Goal: Task Accomplishment & Management: Use online tool/utility

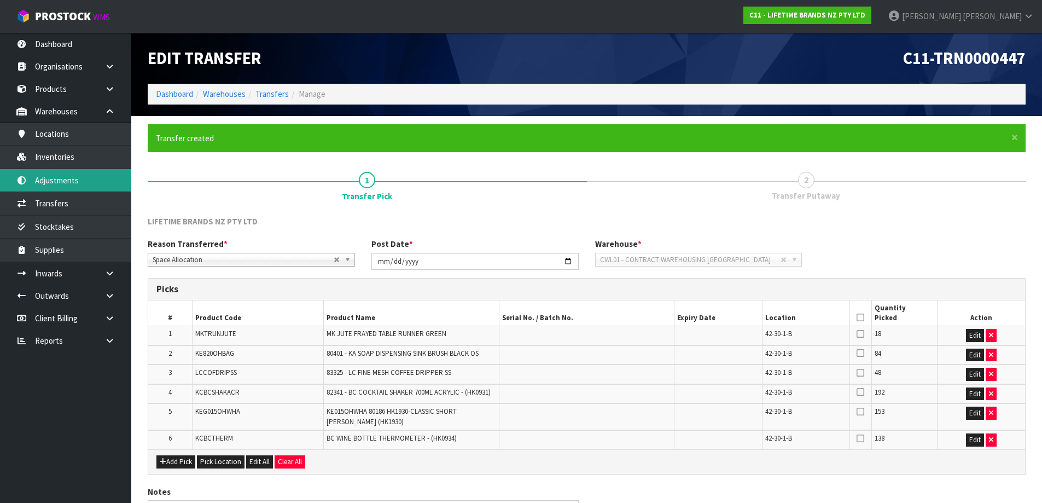
click at [80, 172] on link "Adjustments" at bounding box center [65, 180] width 131 height 22
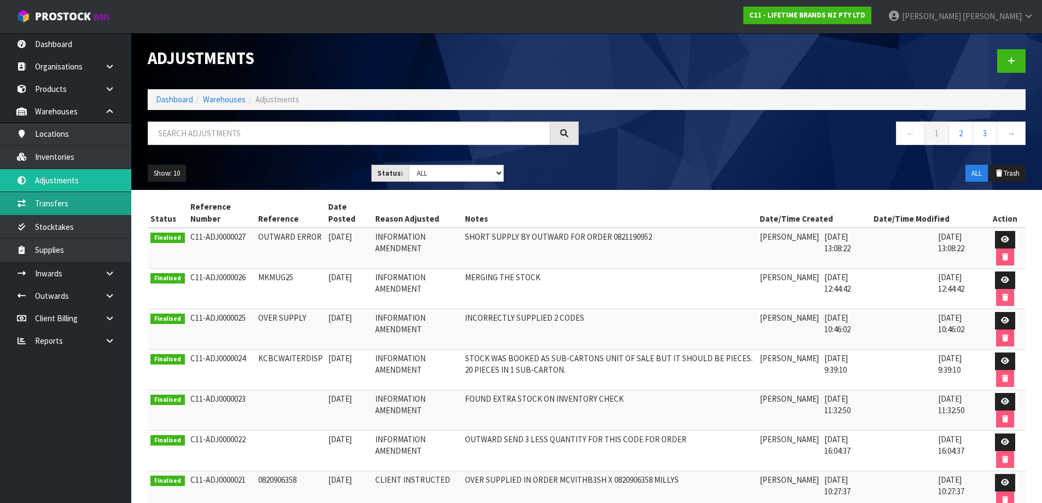
click at [68, 214] on link "Transfers" at bounding box center [65, 203] width 131 height 22
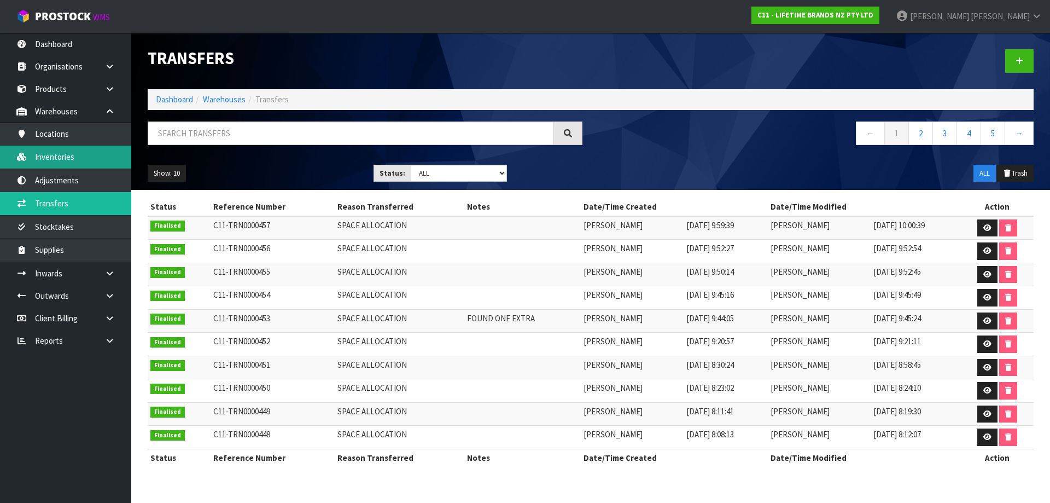
click at [86, 152] on link "Inventories" at bounding box center [65, 156] width 131 height 22
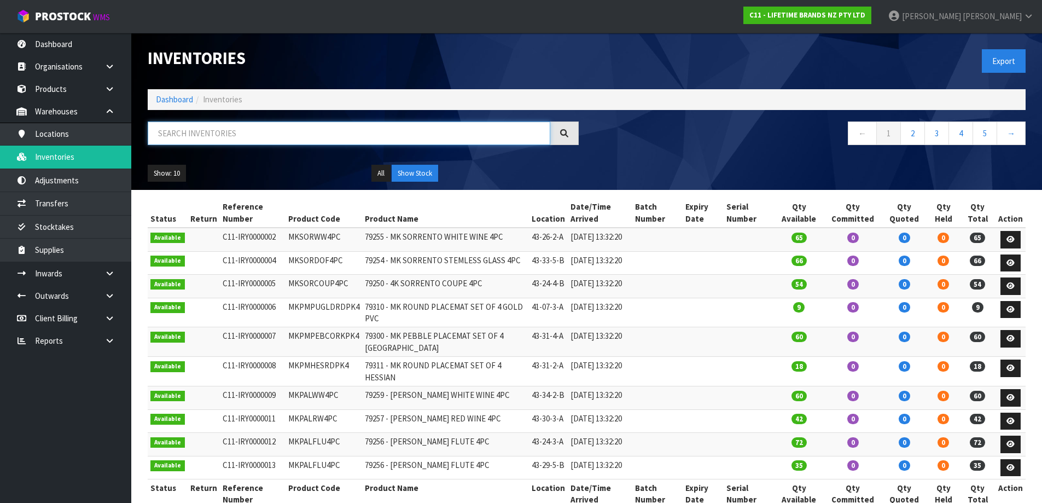
click at [213, 136] on input "text" at bounding box center [349, 133] width 402 height 24
click at [220, 129] on input "text" at bounding box center [349, 133] width 402 height 24
click at [311, 136] on input "text" at bounding box center [349, 133] width 402 height 24
paste input "MKPBOWLS06"
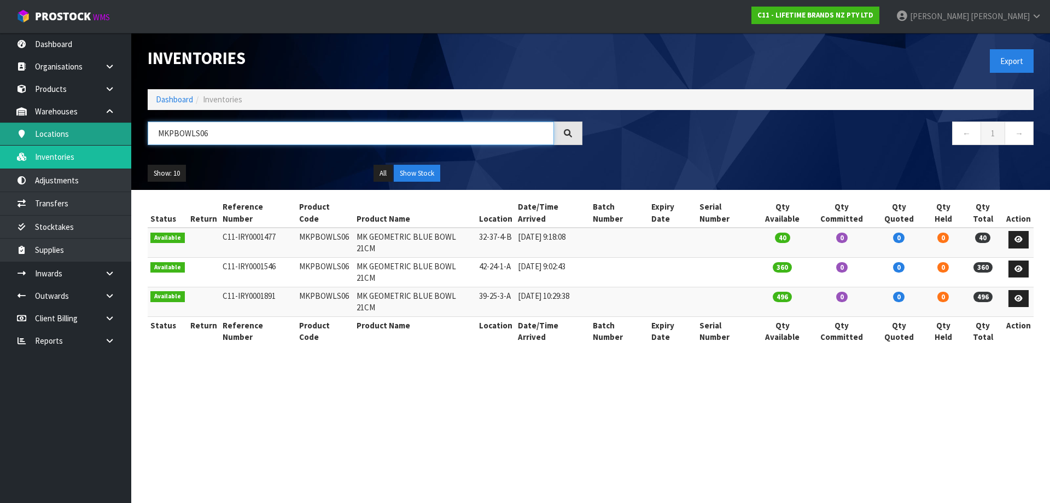
drag, startPoint x: 244, startPoint y: 133, endPoint x: 26, endPoint y: 129, distance: 218.2
click at [26, 129] on body "Toggle navigation ProStock WMS C11 - LIFETIME BRANDS NZ PTY LTD James Luff Logo…" at bounding box center [525, 251] width 1050 height 503
drag, startPoint x: 234, startPoint y: 135, endPoint x: 13, endPoint y: 138, distance: 221.5
click at [13, 138] on body "Toggle navigation ProStock WMS C11 - LIFETIME BRANDS NZ PTY LTD James Luff Logo…" at bounding box center [525, 251] width 1050 height 503
paste input "13"
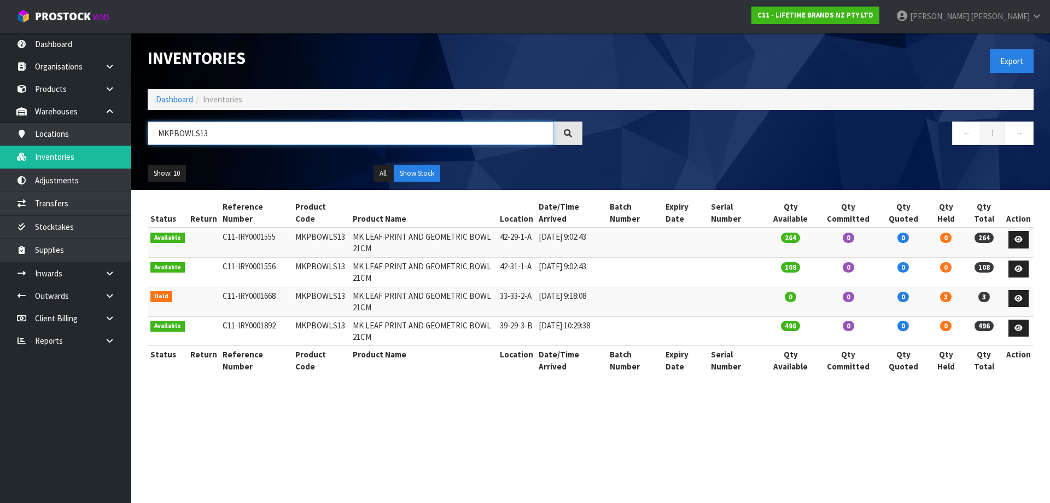
drag, startPoint x: 238, startPoint y: 135, endPoint x: 132, endPoint y: 143, distance: 106.4
click at [132, 143] on header "Inventories Export Dashboard Inventories MKPBOWLS13 ← 1 → Show: 10 5 10 25 50 A…" at bounding box center [590, 111] width 919 height 157
paste input "8"
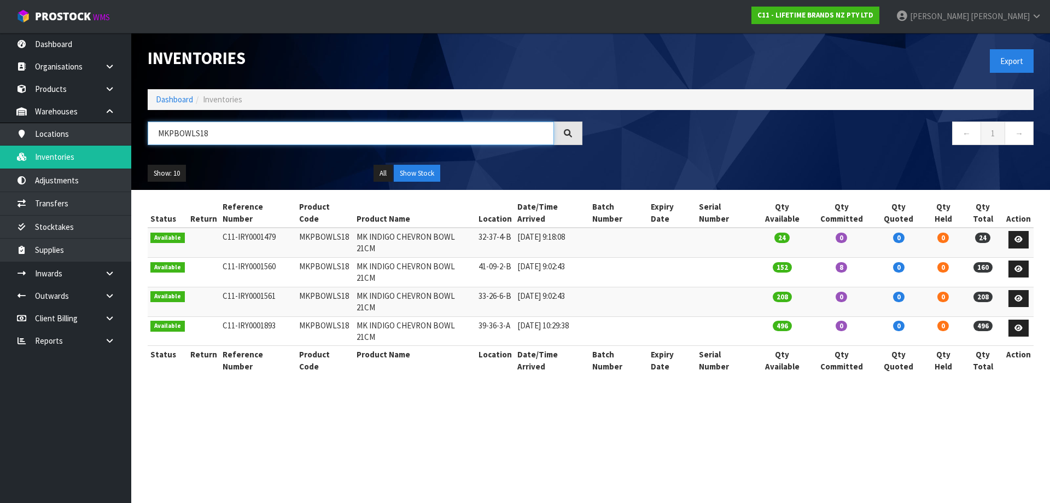
drag, startPoint x: 266, startPoint y: 138, endPoint x: 163, endPoint y: 150, distance: 104.0
click at [163, 150] on div "MKPBOWLS18" at bounding box center [364, 137] width 451 height 32
click at [220, 130] on input "MKPBOWLS18" at bounding box center [351, 133] width 406 height 24
drag, startPoint x: 219, startPoint y: 130, endPoint x: 143, endPoint y: 142, distance: 76.9
click at [143, 142] on div "MKPBOWLS18" at bounding box center [364, 137] width 451 height 32
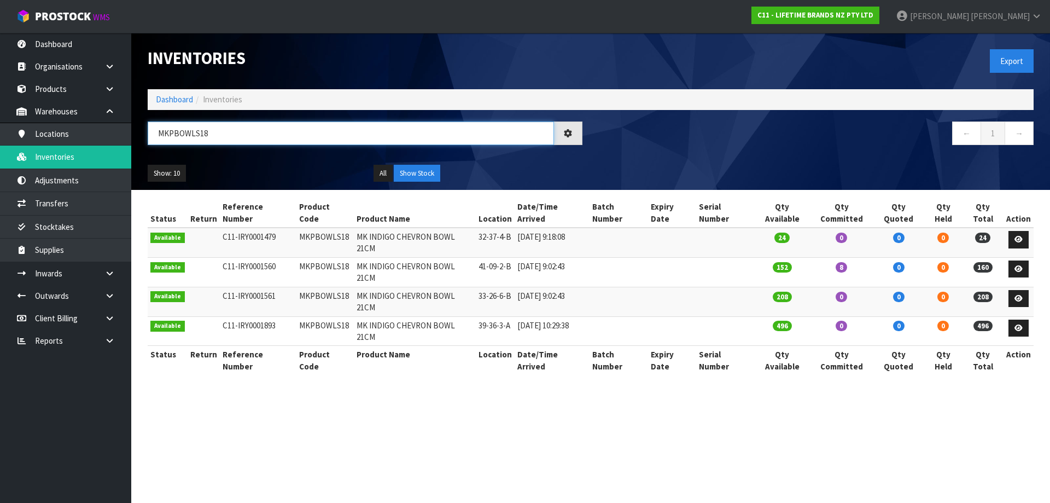
paste input "27"
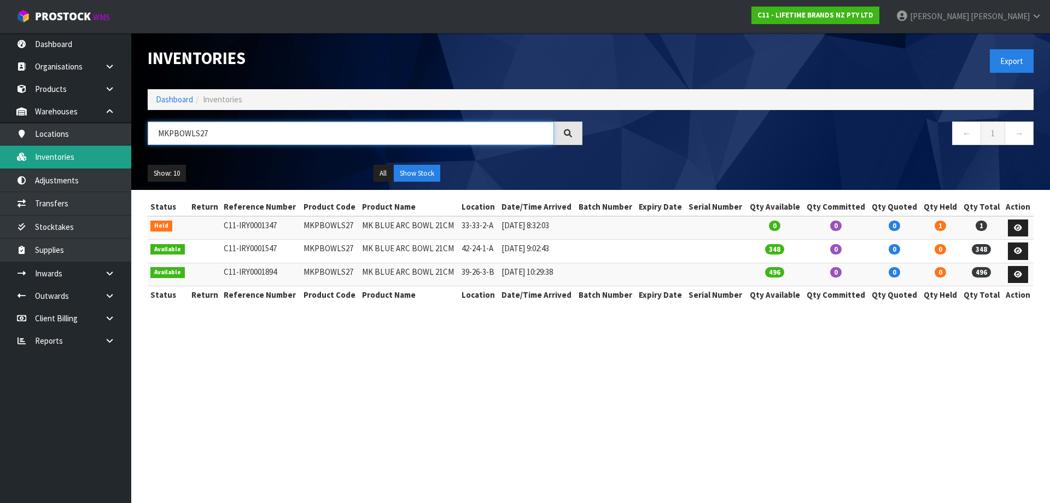
drag, startPoint x: 224, startPoint y: 127, endPoint x: 87, endPoint y: 149, distance: 138.4
click at [87, 149] on body "Toggle navigation ProStock WMS C11 - LIFETIME BRANDS NZ PTY LTD James Luff Logo…" at bounding box center [525, 251] width 1050 height 503
paste input "8"
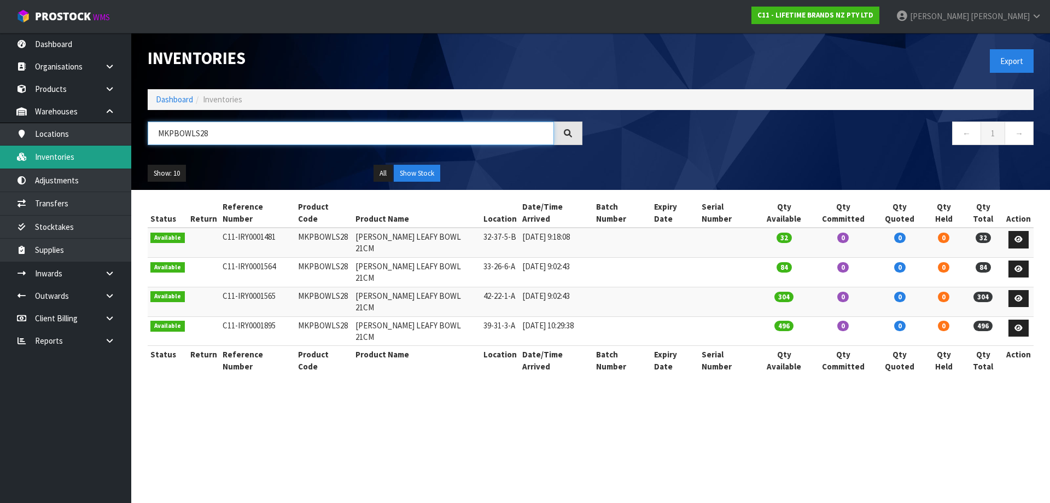
drag, startPoint x: 244, startPoint y: 133, endPoint x: 67, endPoint y: 155, distance: 178.5
click at [67, 155] on body "Toggle navigation ProStock WMS C11 - LIFETIME BRANDS NZ PTY LTD James Luff Logo…" at bounding box center [525, 251] width 1050 height 503
paste input "9"
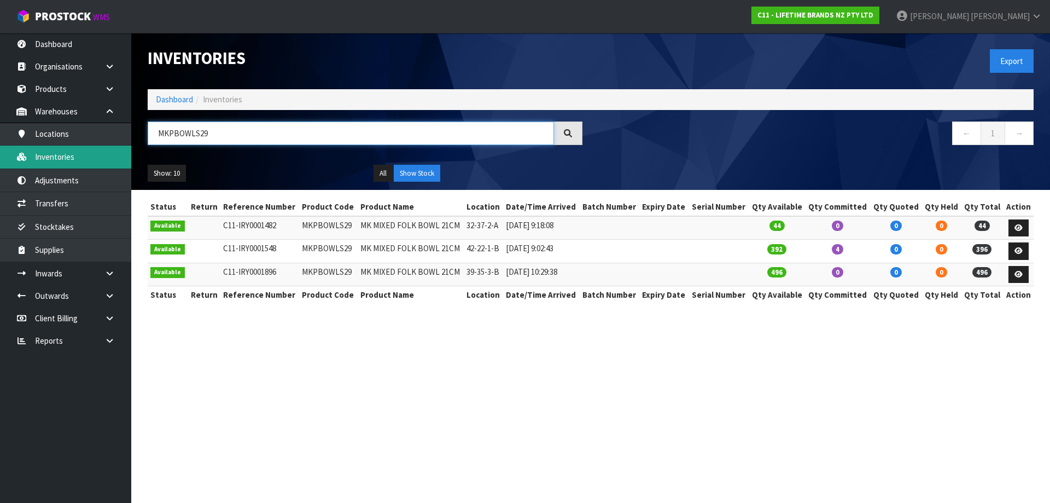
drag, startPoint x: 325, startPoint y: 133, endPoint x: 119, endPoint y: 151, distance: 206.9
click at [119, 151] on body "Toggle navigation ProStock WMS C11 - LIFETIME BRANDS NZ PTY LTD James Luff Logo…" at bounding box center [525, 251] width 1050 height 503
paste input "31"
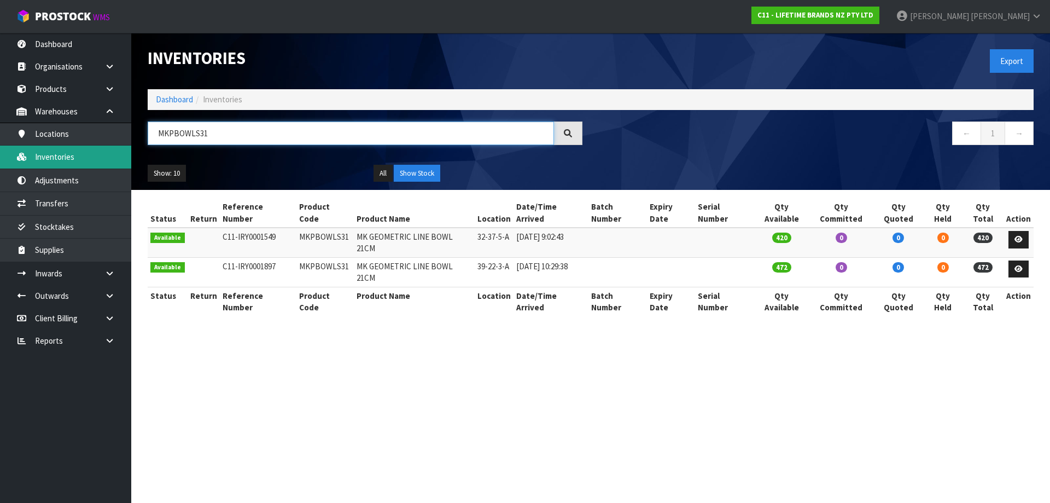
drag, startPoint x: 222, startPoint y: 132, endPoint x: 120, endPoint y: 156, distance: 105.1
click at [120, 156] on body "Toggle navigation ProStock WMS C11 - LIFETIME BRANDS NZ PTY LTD James Luff Logo…" at bounding box center [525, 251] width 1050 height 503
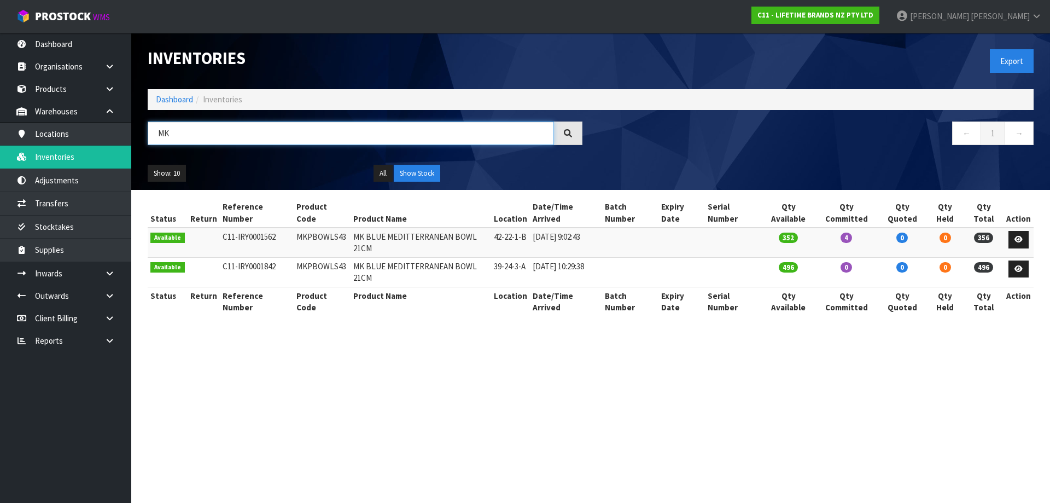
type input "M"
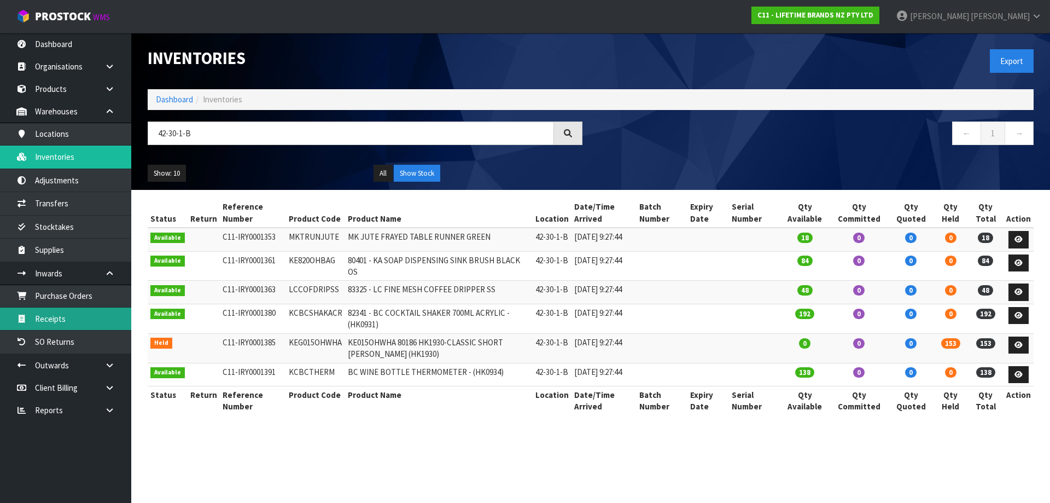
click at [78, 313] on link "Receipts" at bounding box center [65, 318] width 131 height 22
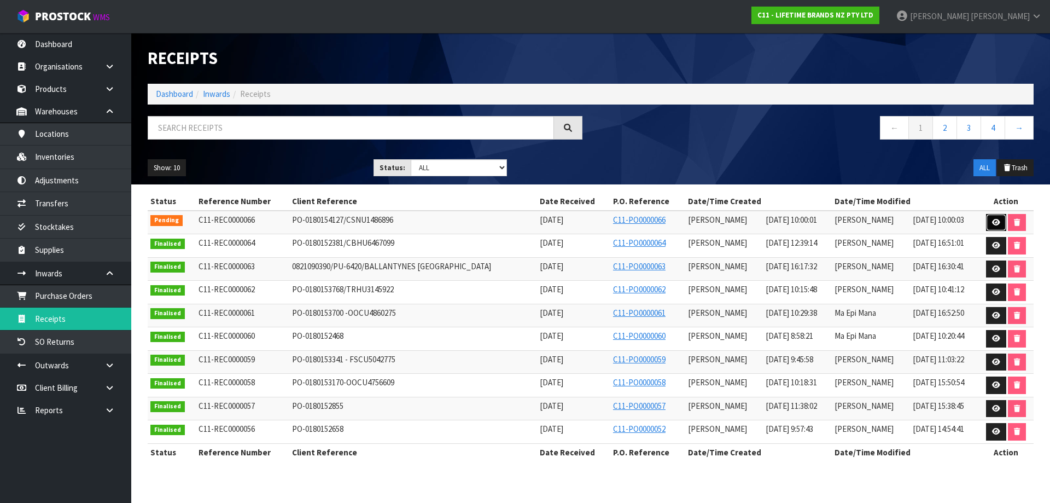
click at [999, 218] on link at bounding box center [996, 222] width 20 height 17
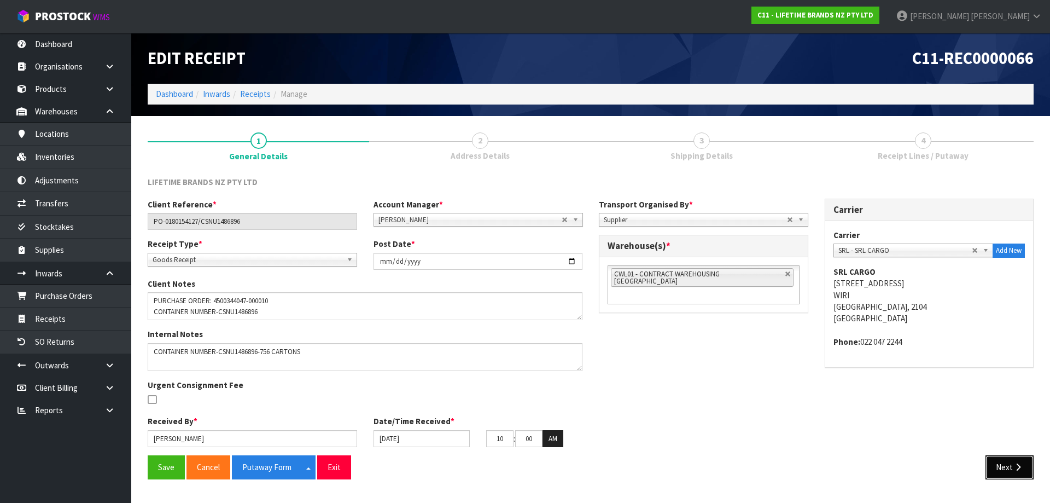
click at [995, 458] on button "Next" at bounding box center [1009, 467] width 48 height 24
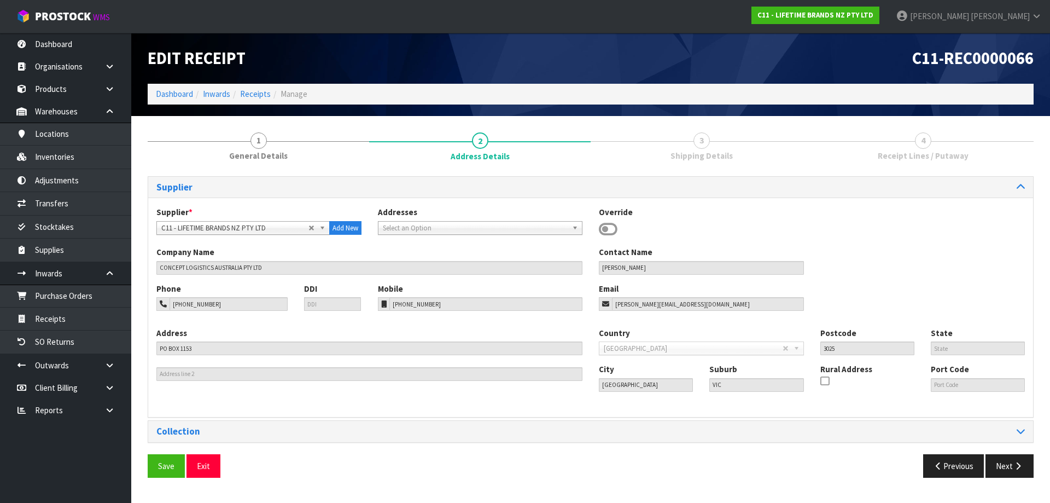
click at [995, 458] on section "Edit Receipt C11-REC0000066 Dashboard Inwards Receipts Manage 1 General Details…" at bounding box center [525, 251] width 1050 height 503
click at [995, 458] on button "Next" at bounding box center [1009, 466] width 48 height 24
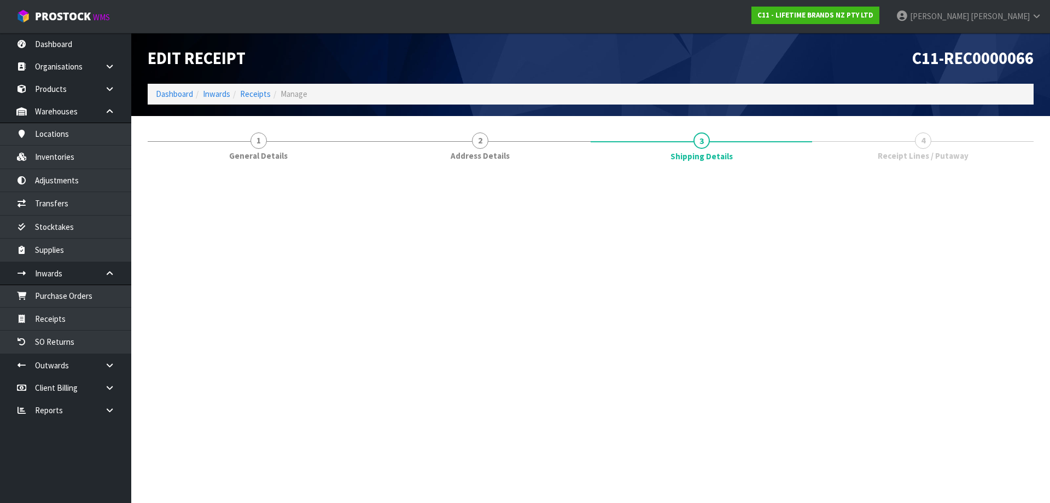
click at [995, 458] on section "Edit Receipt C11-REC0000066 Dashboard Inwards Receipts Manage 1 General Details…" at bounding box center [525, 251] width 1050 height 503
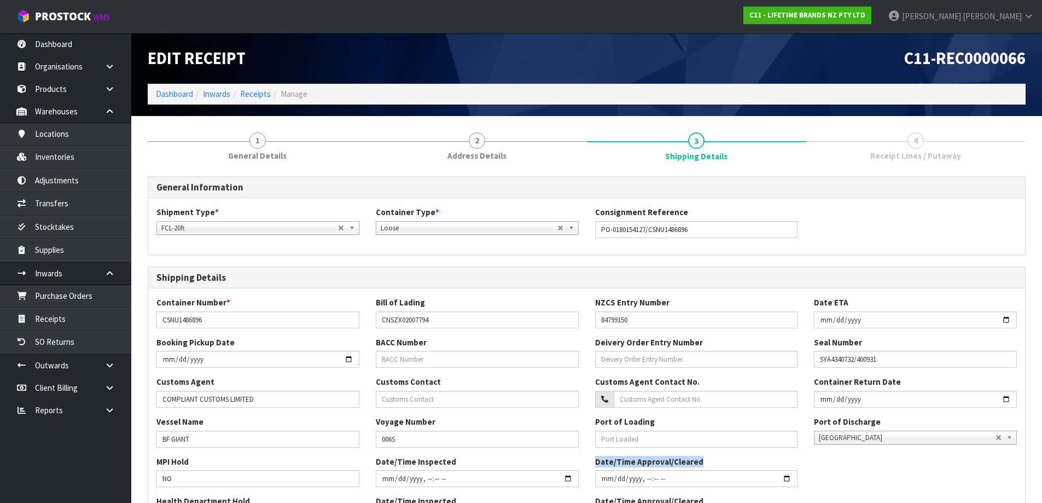
click at [995, 458] on div "MPI Hold NO Date/Time Inspected Date/Time Approval/Cleared" at bounding box center [586, 475] width 877 height 39
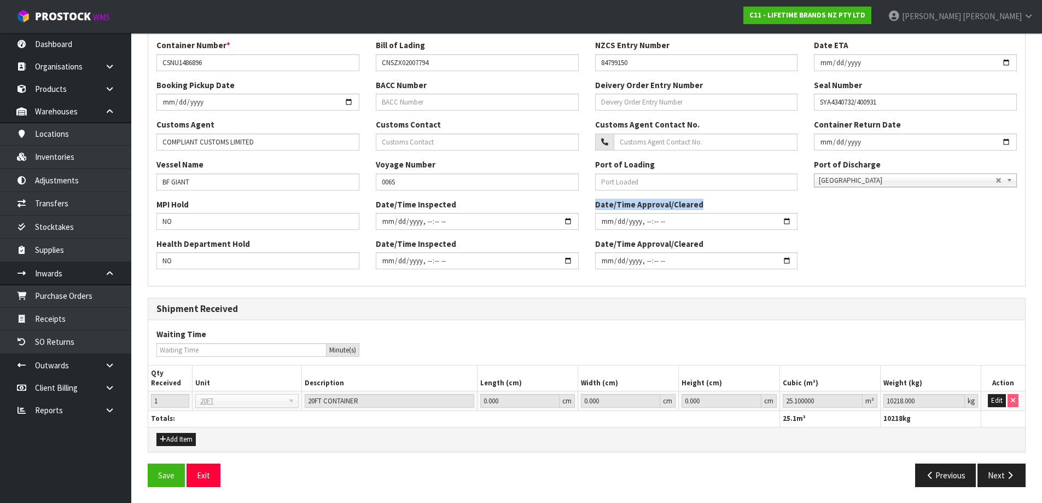
scroll to position [258, 0]
click at [999, 471] on button "Next" at bounding box center [1001, 475] width 48 height 24
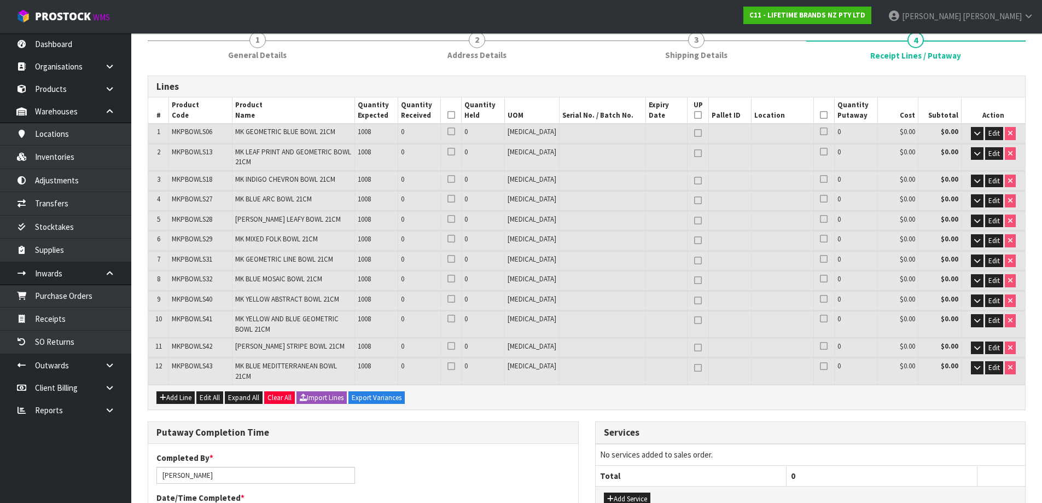
scroll to position [109, 0]
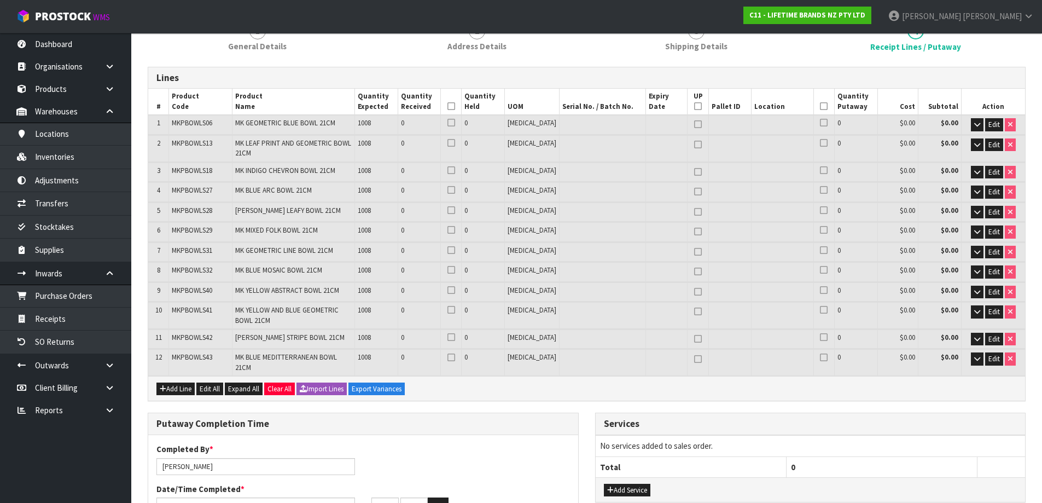
click at [205, 121] on span "MKPBOWLS06" at bounding box center [192, 122] width 40 height 9
copy span "MKPBOWLS06"
click at [194, 137] on td "MKPBOWLS13" at bounding box center [200, 148] width 63 height 26
click at [194, 142] on span "MKPBOWLS13" at bounding box center [192, 142] width 40 height 9
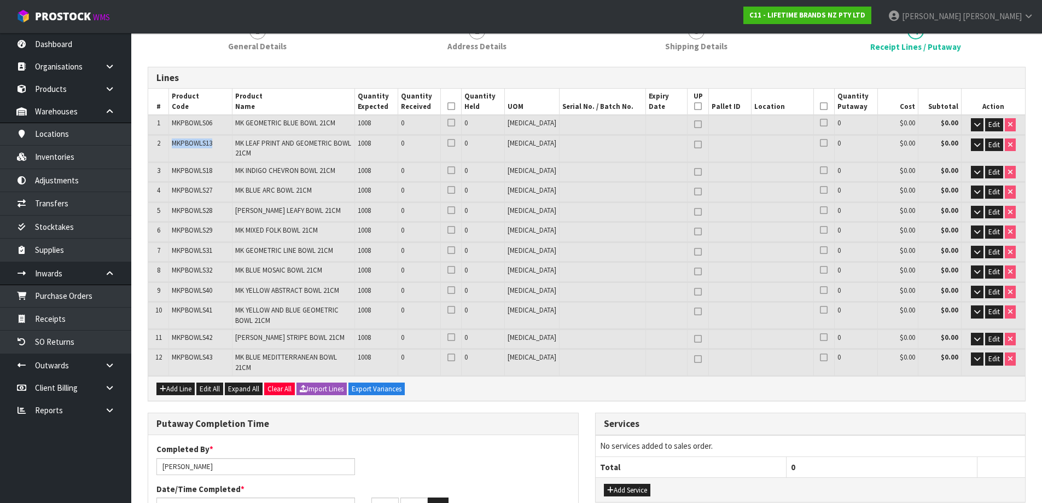
click at [194, 142] on span "MKPBOWLS13" at bounding box center [192, 142] width 40 height 9
click at [192, 142] on span "MKPBOWLS13" at bounding box center [192, 142] width 40 height 9
click at [201, 166] on span "MKPBOWLS18" at bounding box center [192, 170] width 40 height 9
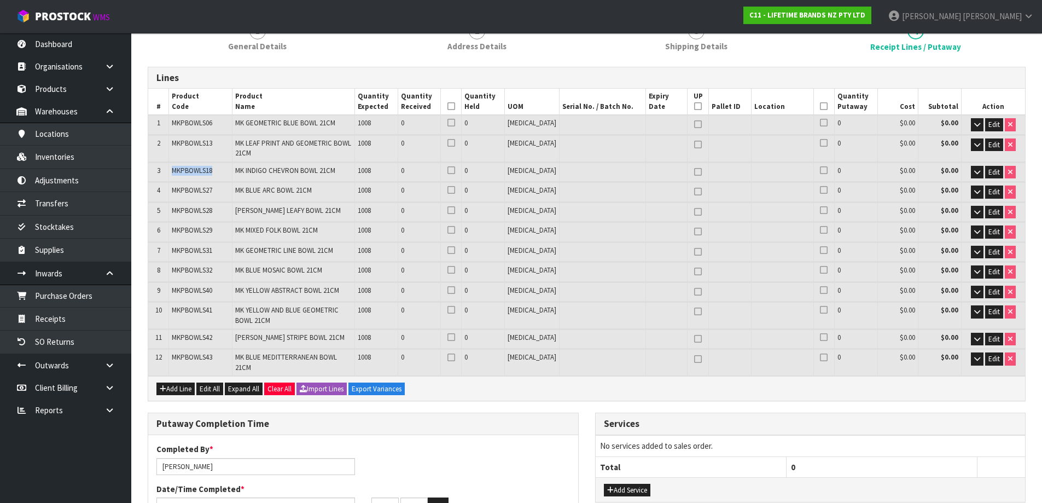
copy span "MKPBOWLS18"
click at [196, 192] on span "MKPBOWLS27" at bounding box center [192, 189] width 40 height 9
copy span "MKPBOWLS27"
click at [194, 212] on span "MKPBOWLS28" at bounding box center [192, 210] width 40 height 9
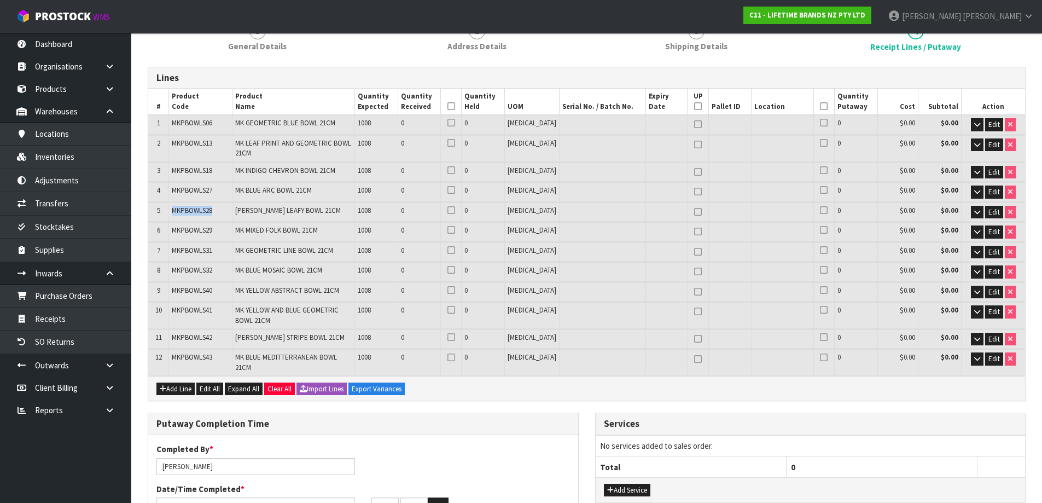
click at [194, 212] on span "MKPBOWLS28" at bounding box center [192, 210] width 40 height 9
copy span "MKPBOWLS28"
click at [196, 225] on span "MKPBOWLS29" at bounding box center [192, 229] width 40 height 9
copy span "MKPBOWLS29"
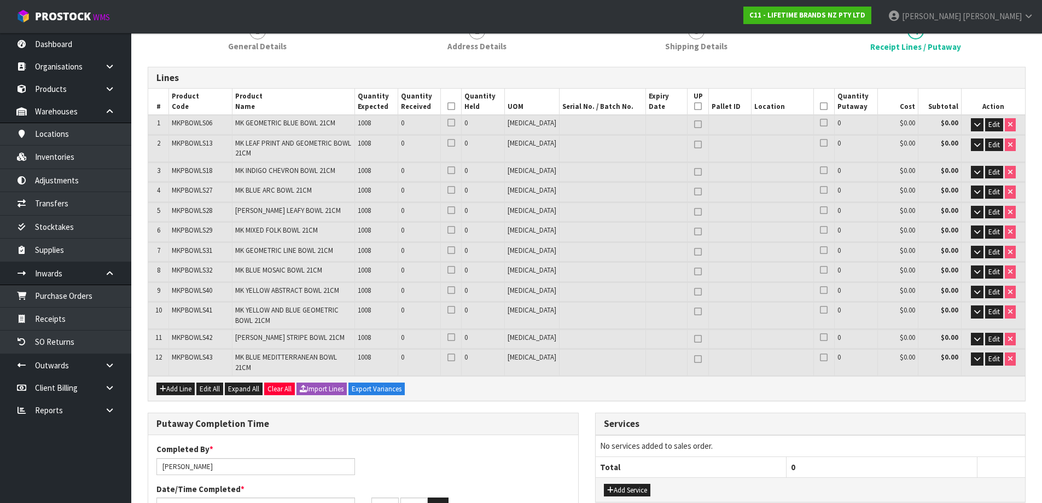
click at [195, 248] on span "MKPBOWLS31" at bounding box center [192, 250] width 40 height 9
copy span "MKPBOWLS31"
click at [203, 272] on span "MKPBOWLS32" at bounding box center [192, 269] width 40 height 9
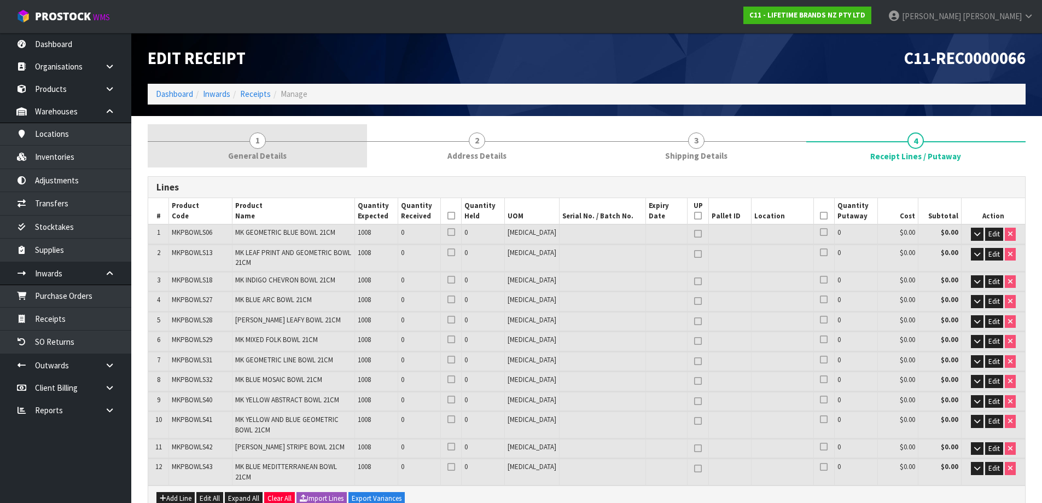
click at [260, 157] on span "General Details" at bounding box center [257, 155] width 59 height 11
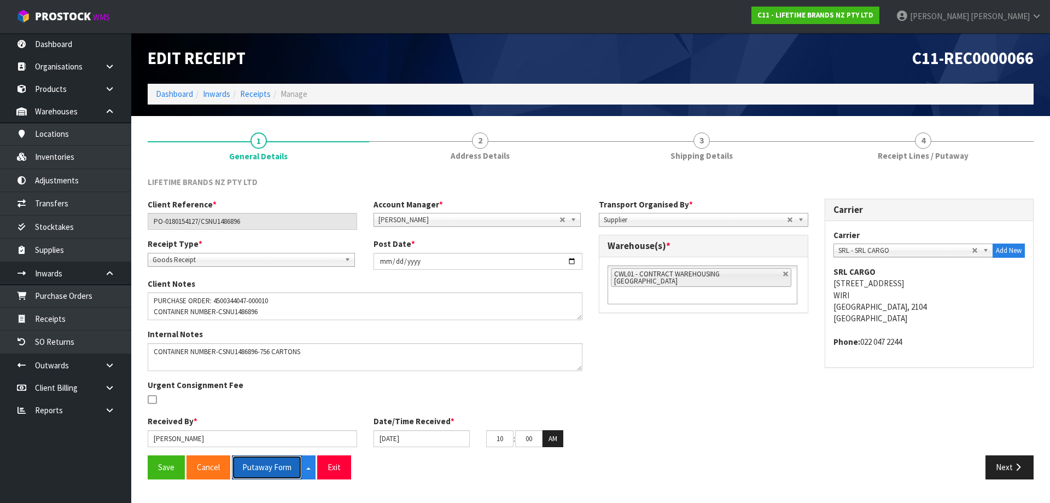
drag, startPoint x: 280, startPoint y: 470, endPoint x: 572, endPoint y: 373, distance: 307.6
click at [280, 470] on button "Putaway Form" at bounding box center [267, 467] width 70 height 24
